Goal: Check status: Check status

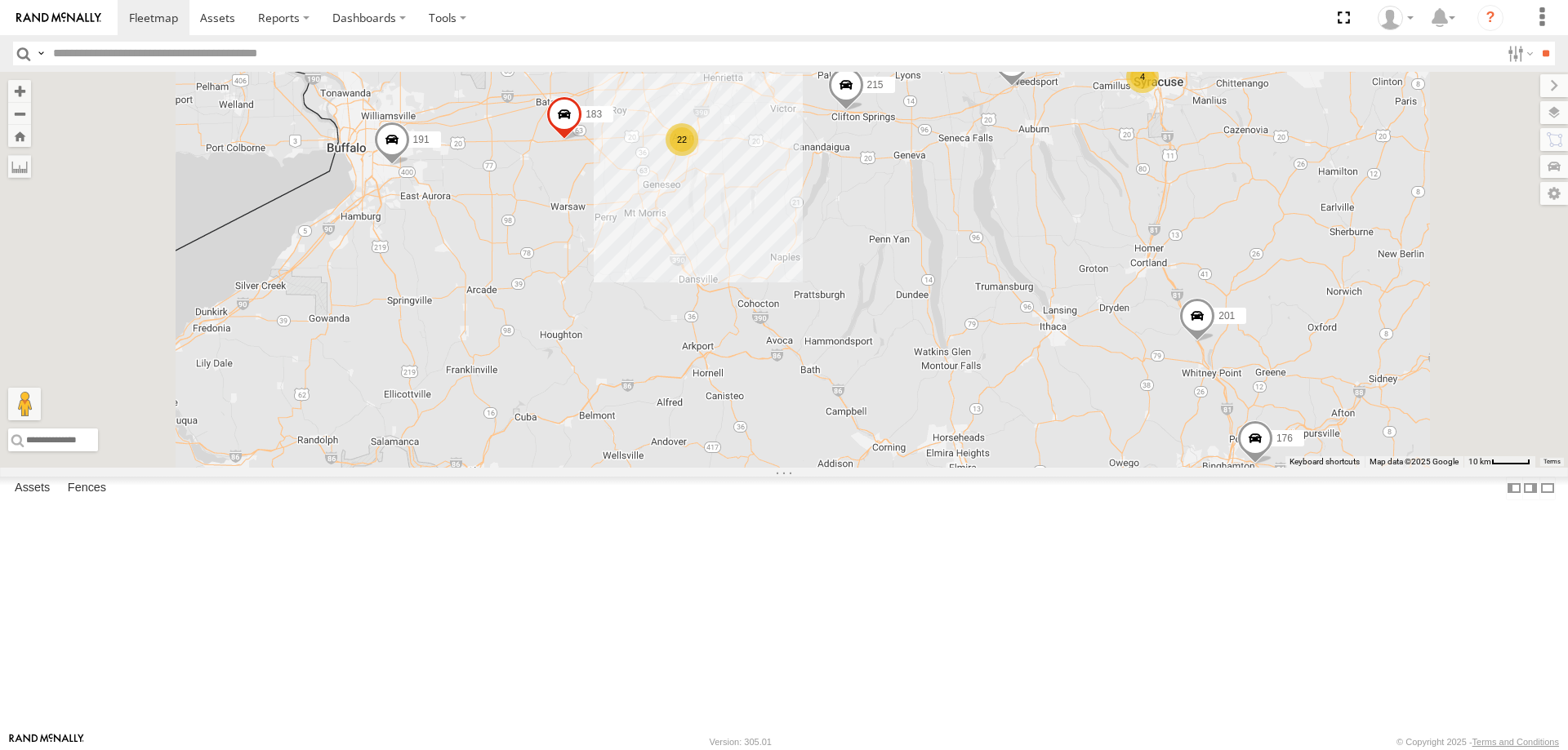
drag, startPoint x: 931, startPoint y: 240, endPoint x: 949, endPoint y: 342, distance: 103.6
click at [949, 342] on div "215 191 213 183 201 176 209 600453 22 4 3 8 187 185" at bounding box center [784, 270] width 1568 height 396
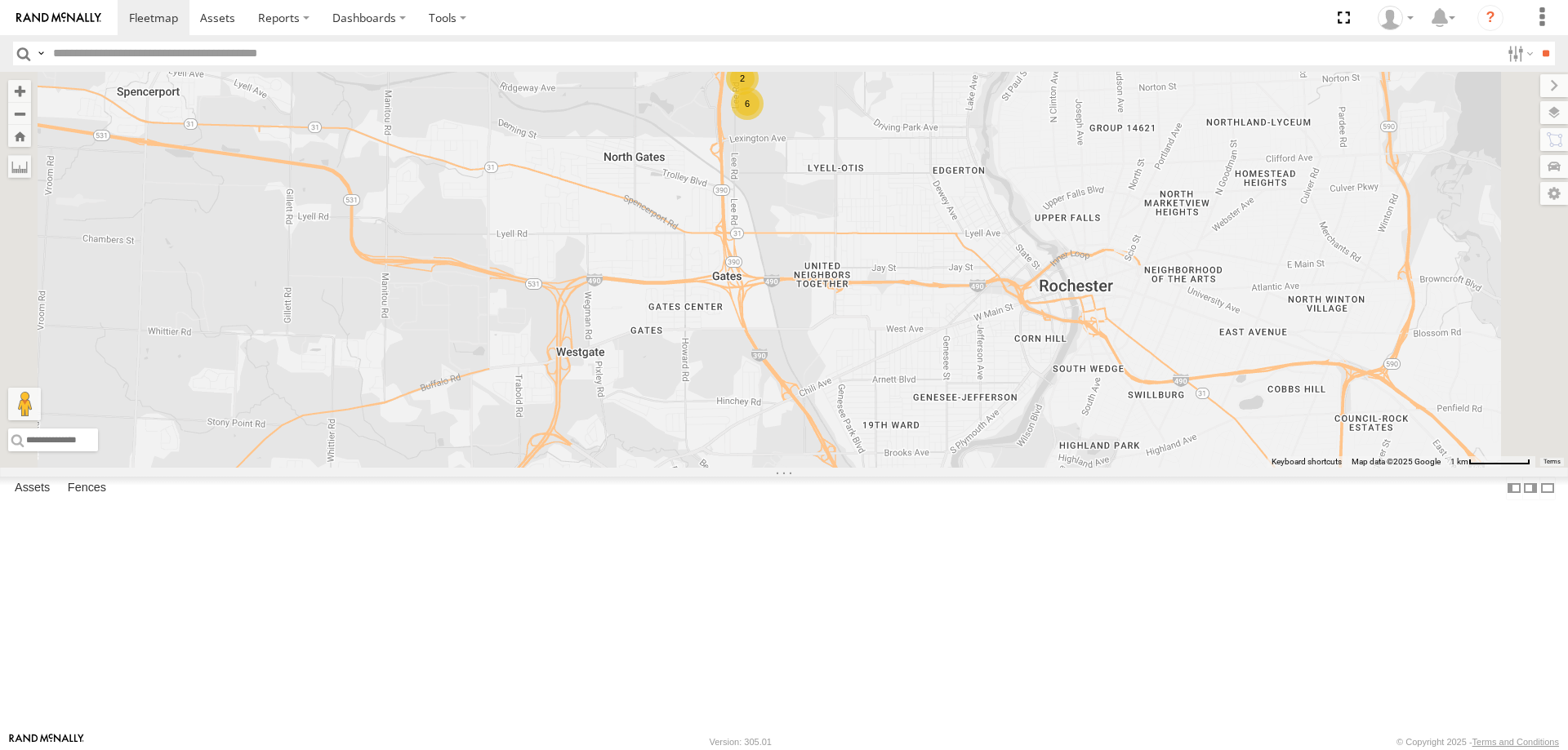
drag, startPoint x: 1080, startPoint y: 675, endPoint x: 954, endPoint y: 532, distance: 190.6
click at [971, 468] on div "215 191 213 183 201 176 209 600453 187 185 196 3 6 2" at bounding box center [784, 270] width 1568 height 396
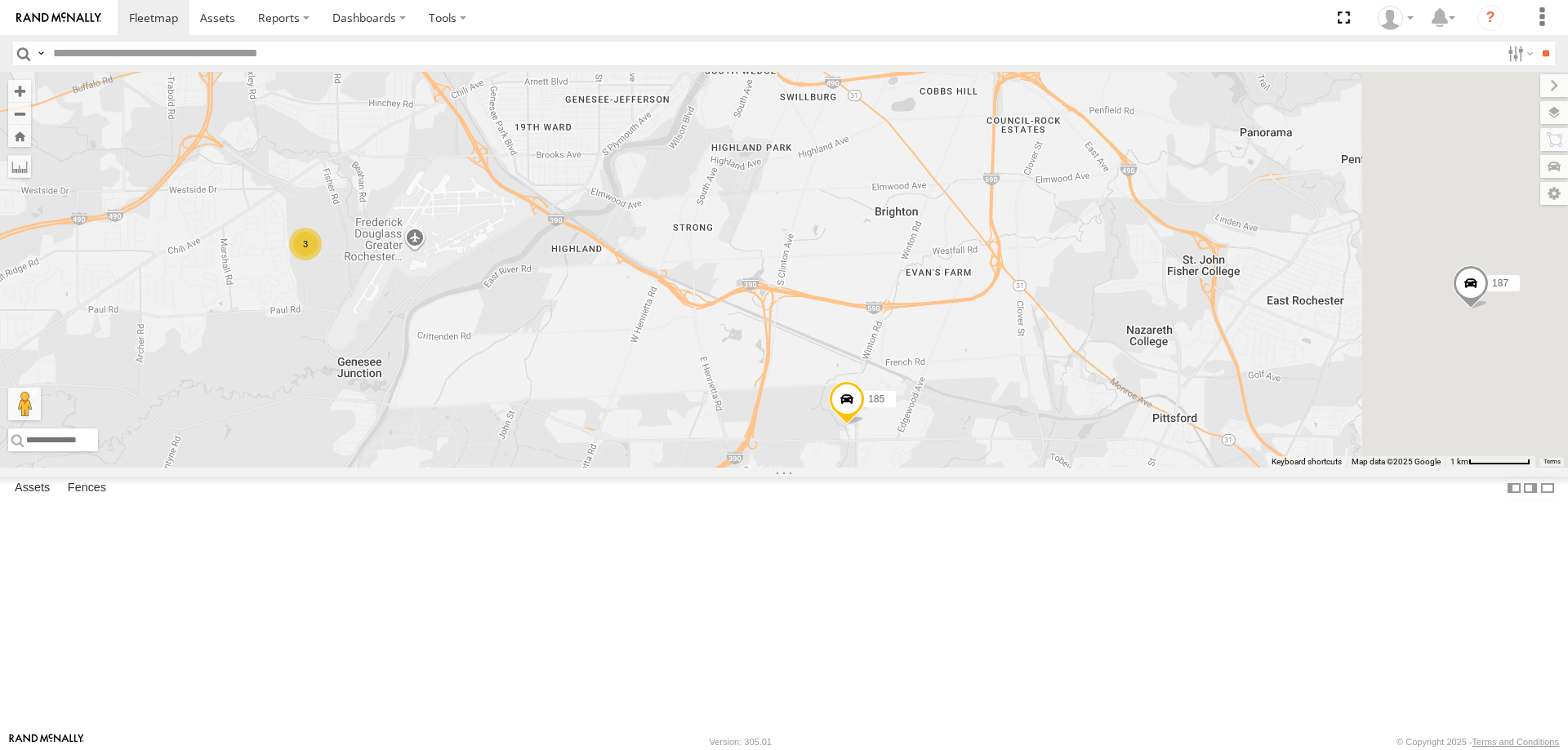
drag, startPoint x: 1232, startPoint y: 597, endPoint x: 1084, endPoint y: 573, distance: 149.9
click at [1104, 468] on div "215 191 213 183 201 176 209 600453 187 185 196 3 6 2" at bounding box center [784, 270] width 1568 height 396
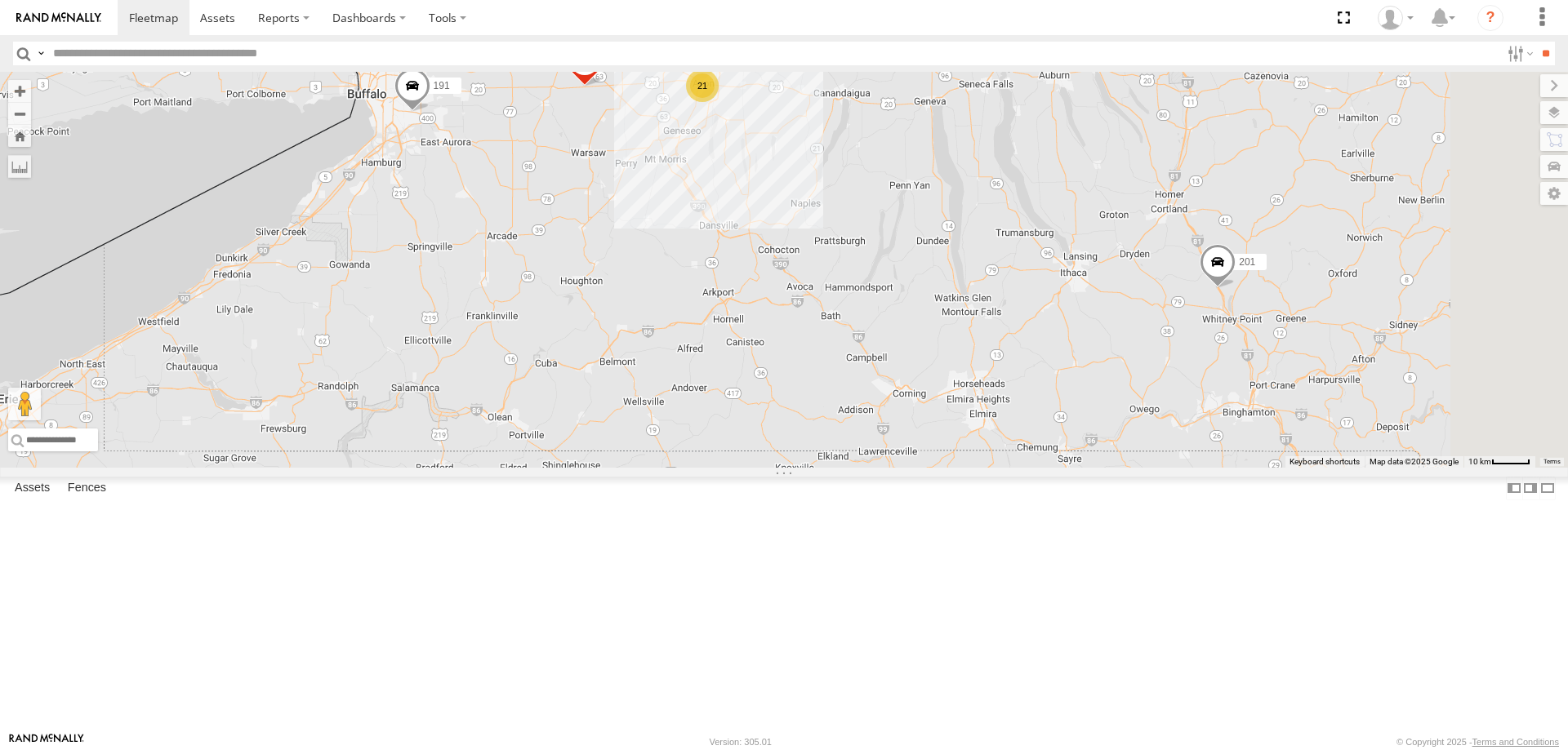
drag, startPoint x: 871, startPoint y: 220, endPoint x: 807, endPoint y: 418, distance: 208.1
click at [817, 404] on div "191 183 213 201 176 600453 21 4 215 3 187 209 185" at bounding box center [784, 270] width 1568 height 396
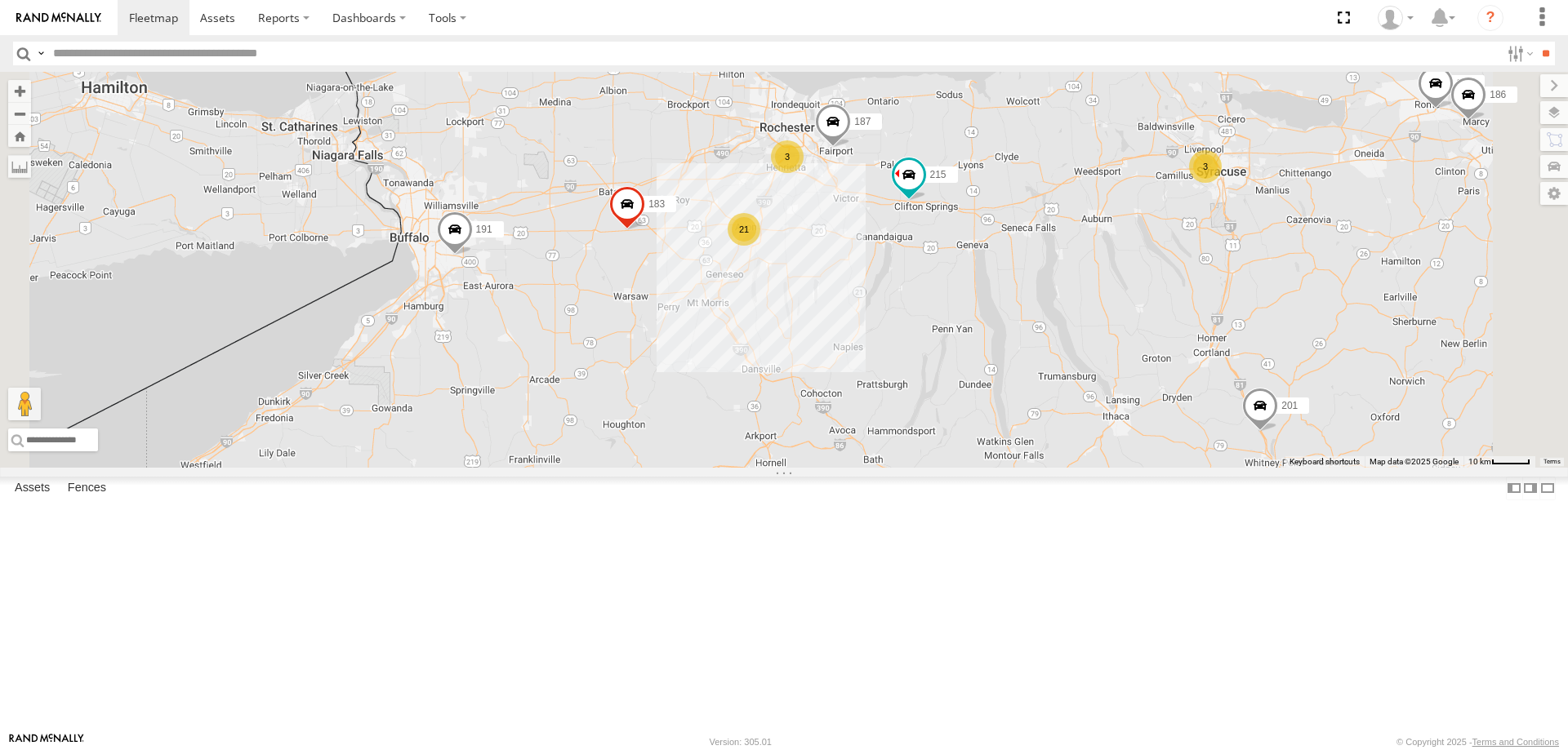
drag, startPoint x: 1125, startPoint y: 194, endPoint x: 1047, endPoint y: 477, distance: 293.6
click at [1047, 468] on div "215 199 181 191 187 213 183 201 176 600453 179 207 186 21 3 3" at bounding box center [784, 270] width 1568 height 396
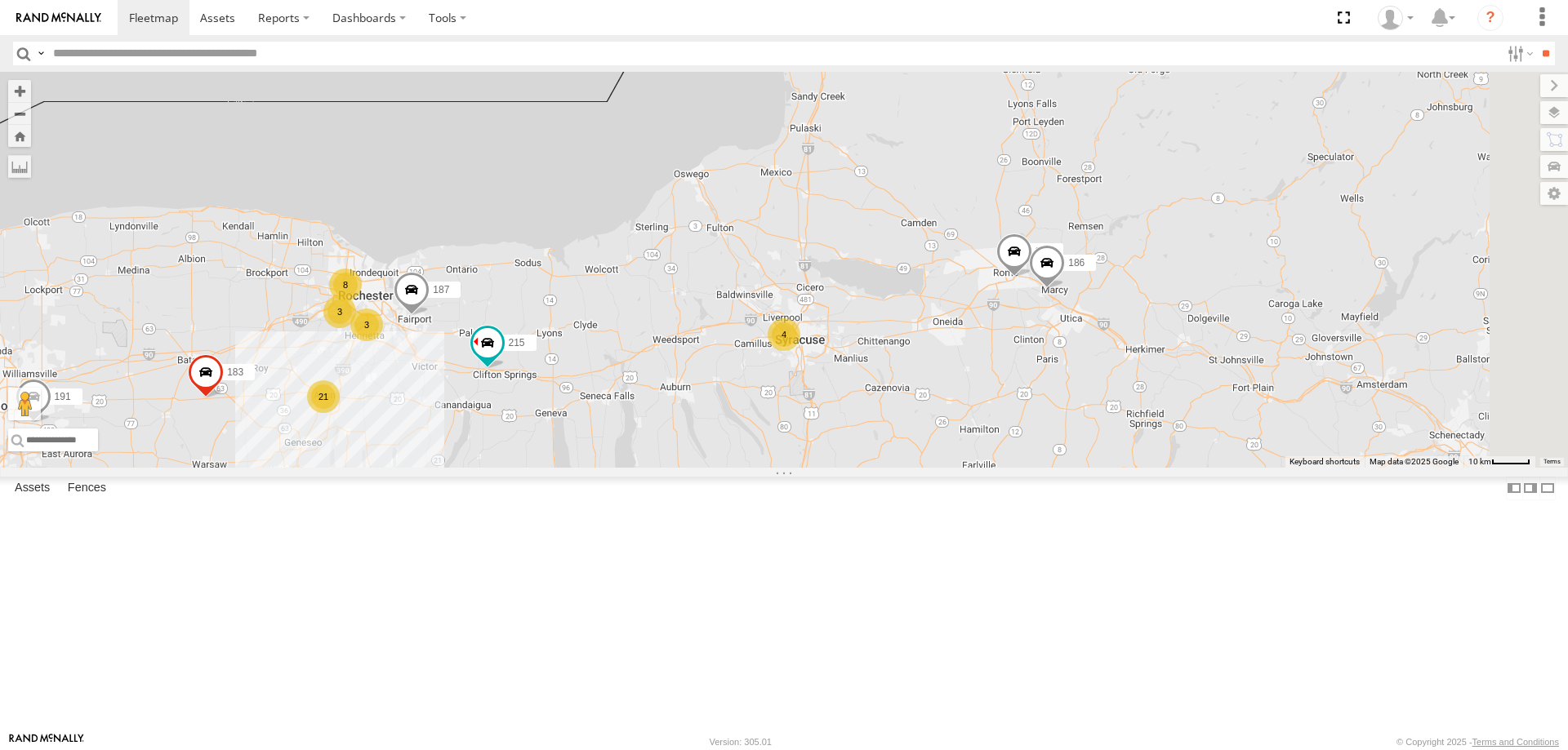
drag, startPoint x: 1252, startPoint y: 429, endPoint x: 926, endPoint y: 491, distance: 331.8
click at [926, 468] on div "215 199 181 191 187 213 183 201 176 600453 179 207 186 21 4 3 3 8" at bounding box center [784, 270] width 1568 height 396
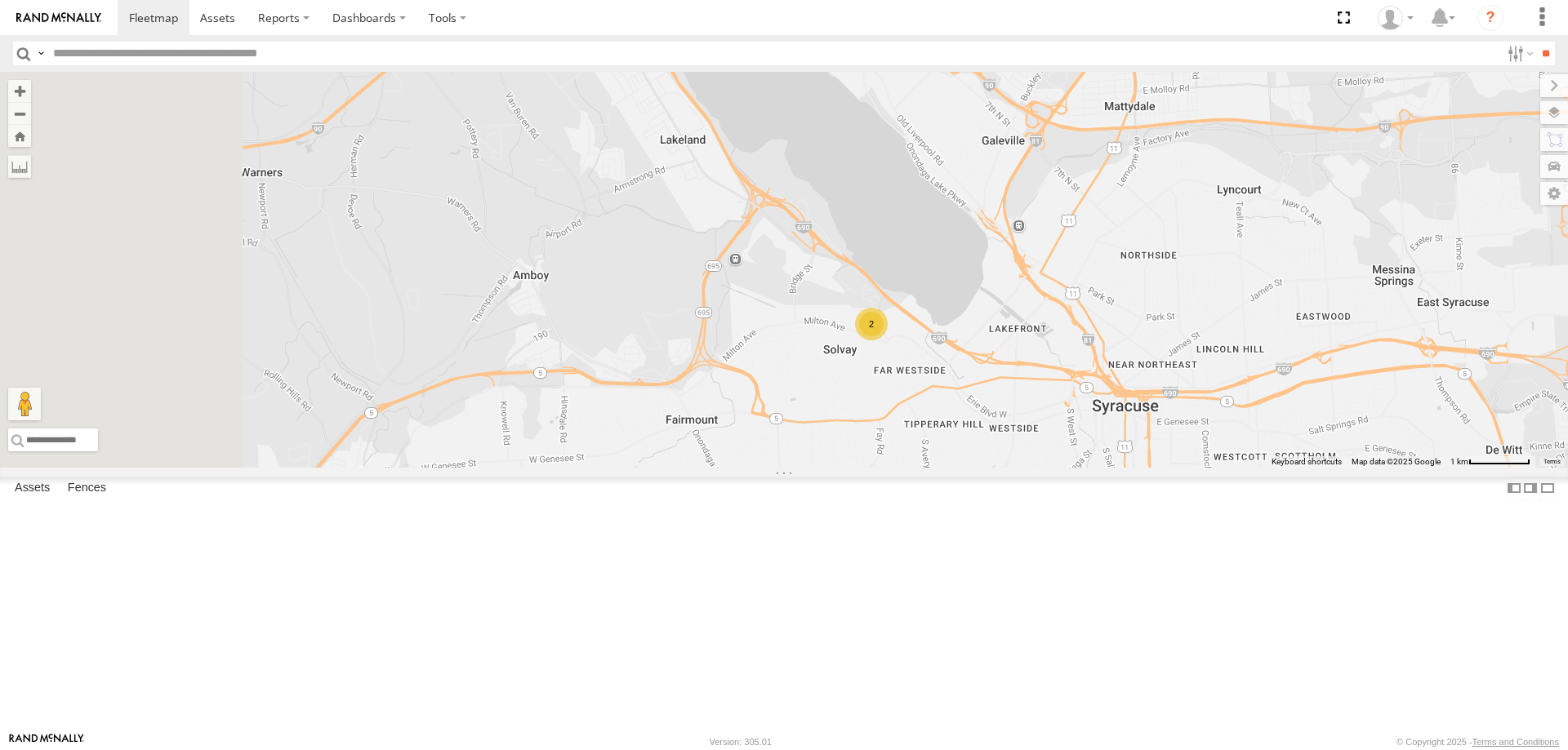
drag, startPoint x: 679, startPoint y: 288, endPoint x: 827, endPoint y: 420, distance: 198.3
click at [821, 418] on div "215 199 181 191 187 213 183 201 176 600453 179 207 186 2 184" at bounding box center [784, 270] width 1568 height 396
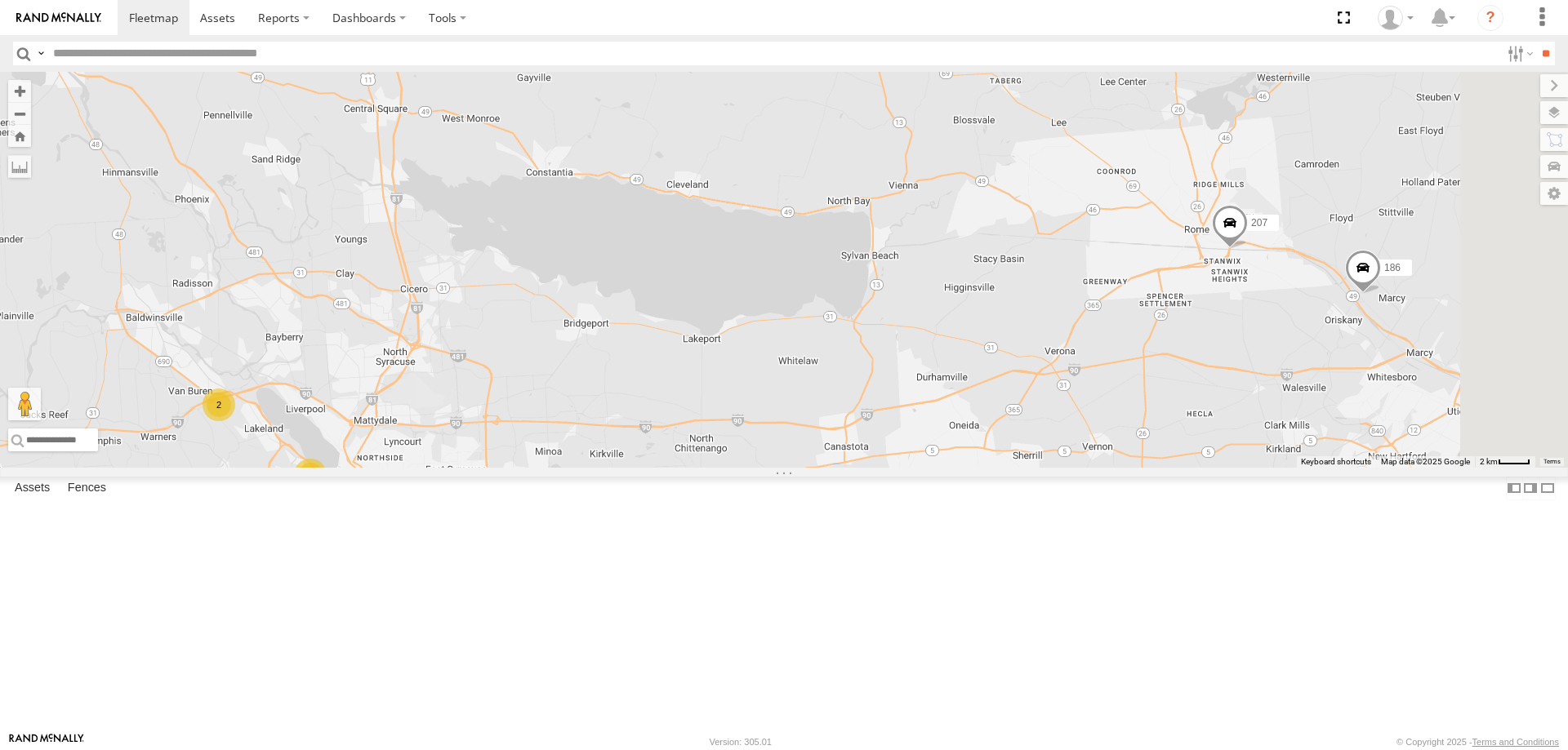
drag, startPoint x: 1425, startPoint y: 285, endPoint x: 797, endPoint y: 496, distance: 662.5
click at [798, 468] on div "215 199 181 191 187 213 183 201 176 600453 179 207 186 2 2" at bounding box center [784, 270] width 1568 height 396
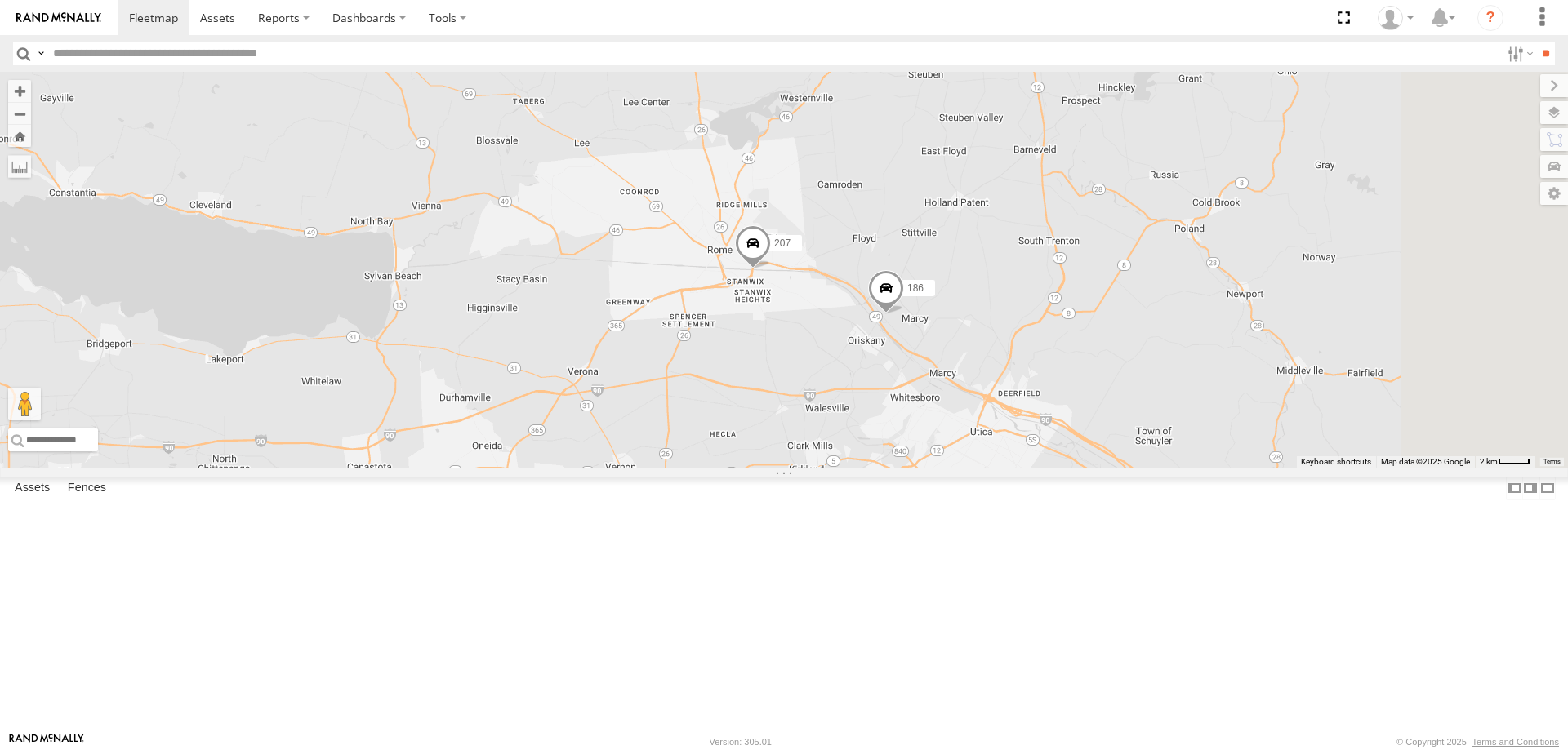
drag, startPoint x: 1182, startPoint y: 428, endPoint x: 791, endPoint y: 427, distance: 391.0
click at [791, 427] on div "215 199 181 191 187 213 183 201 176 600453 179 207 186 2 2" at bounding box center [784, 270] width 1568 height 396
